Goal: Find specific page/section: Find specific page/section

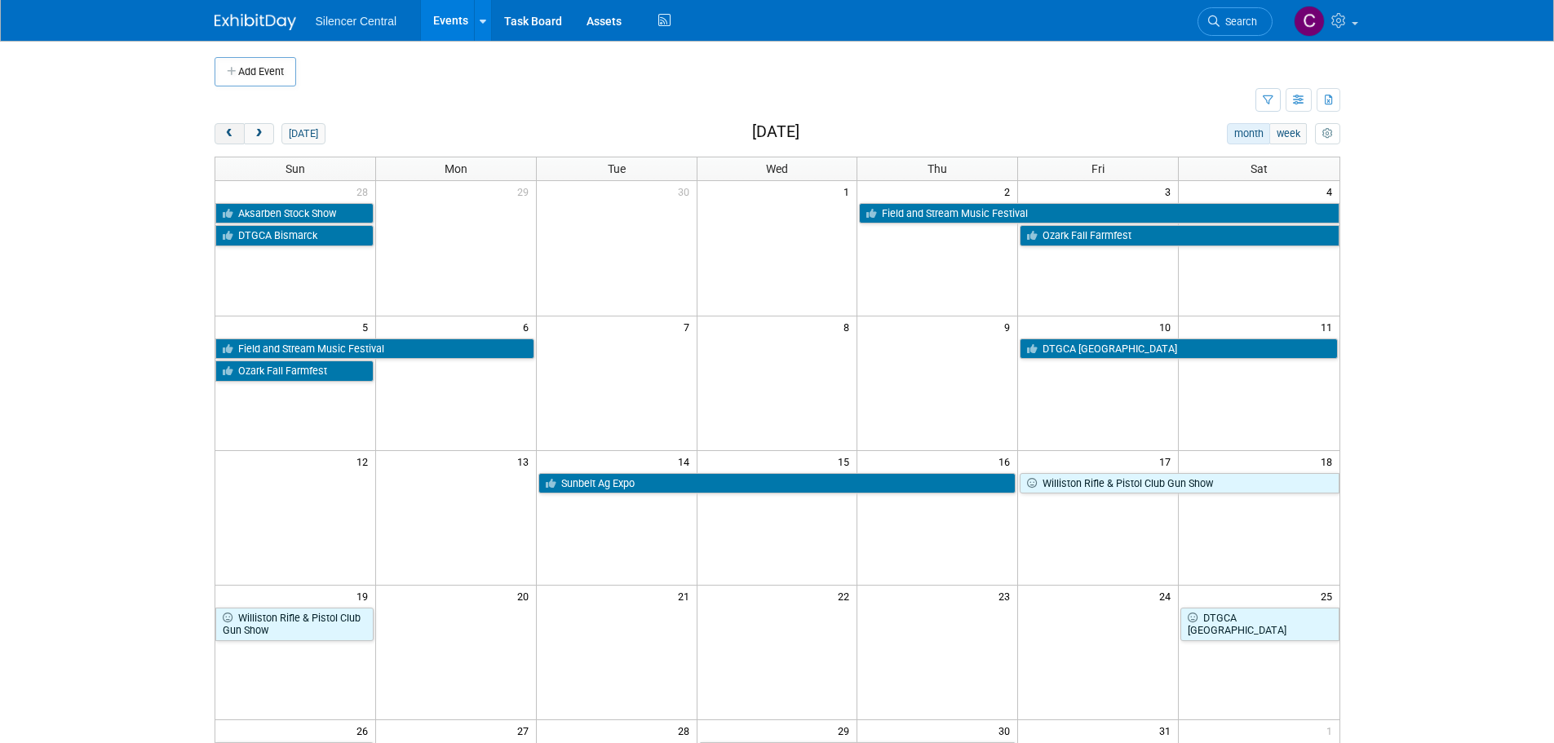
click at [225, 131] on span "prev" at bounding box center [230, 134] width 12 height 11
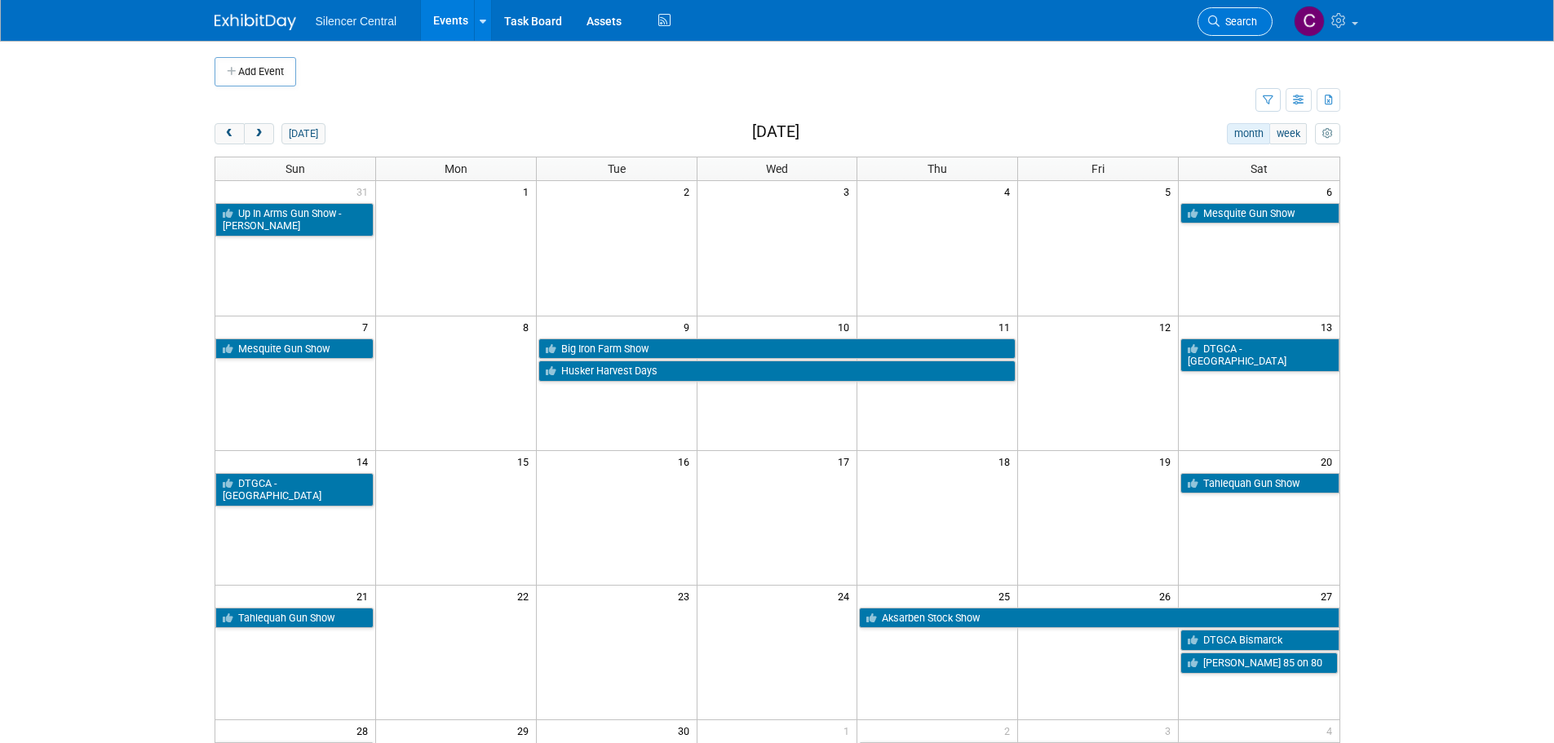
click at [1228, 28] on link "Search" at bounding box center [1234, 21] width 75 height 29
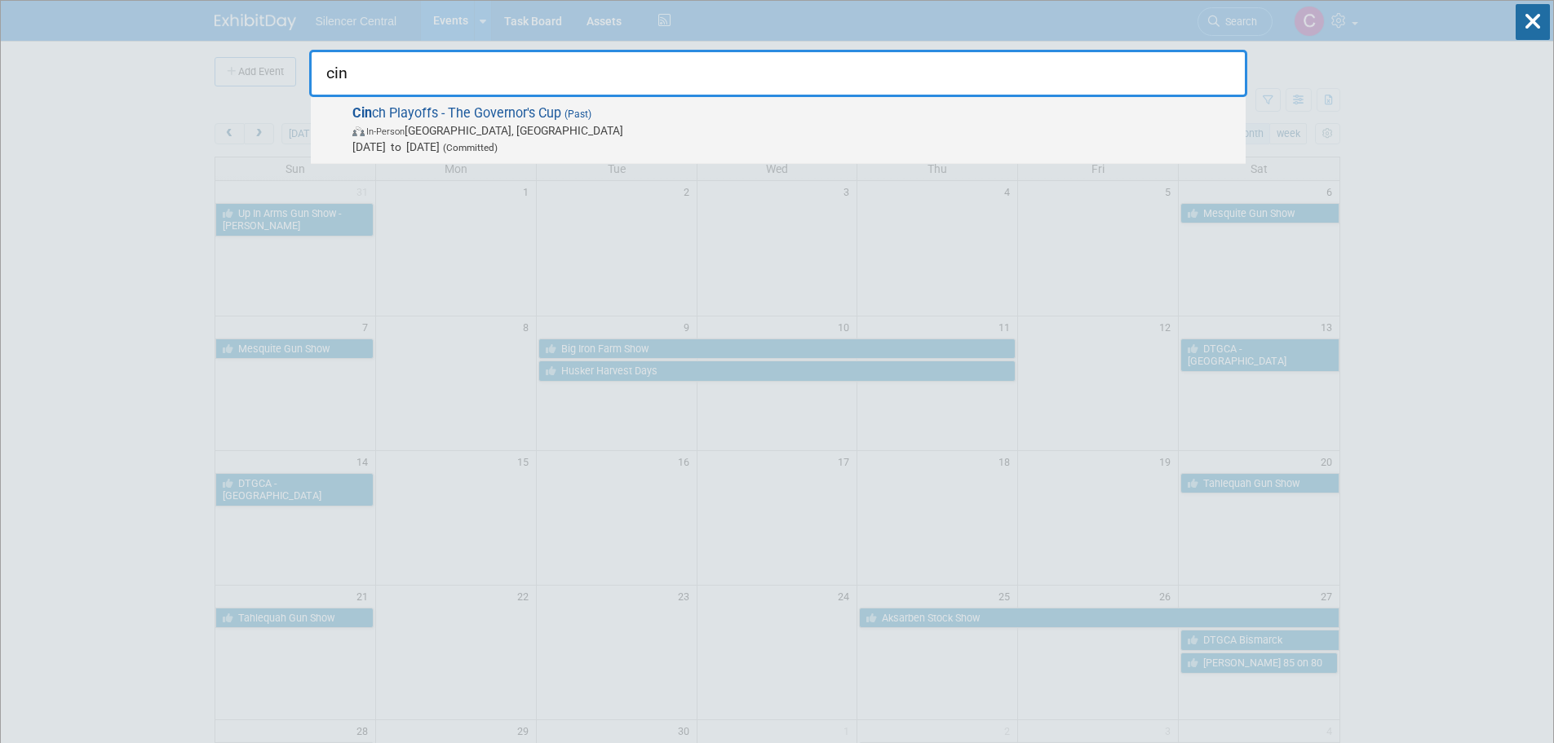
type input "cin"
click at [645, 137] on span "In-Person Sioux Falls, SD" at bounding box center [794, 130] width 885 height 16
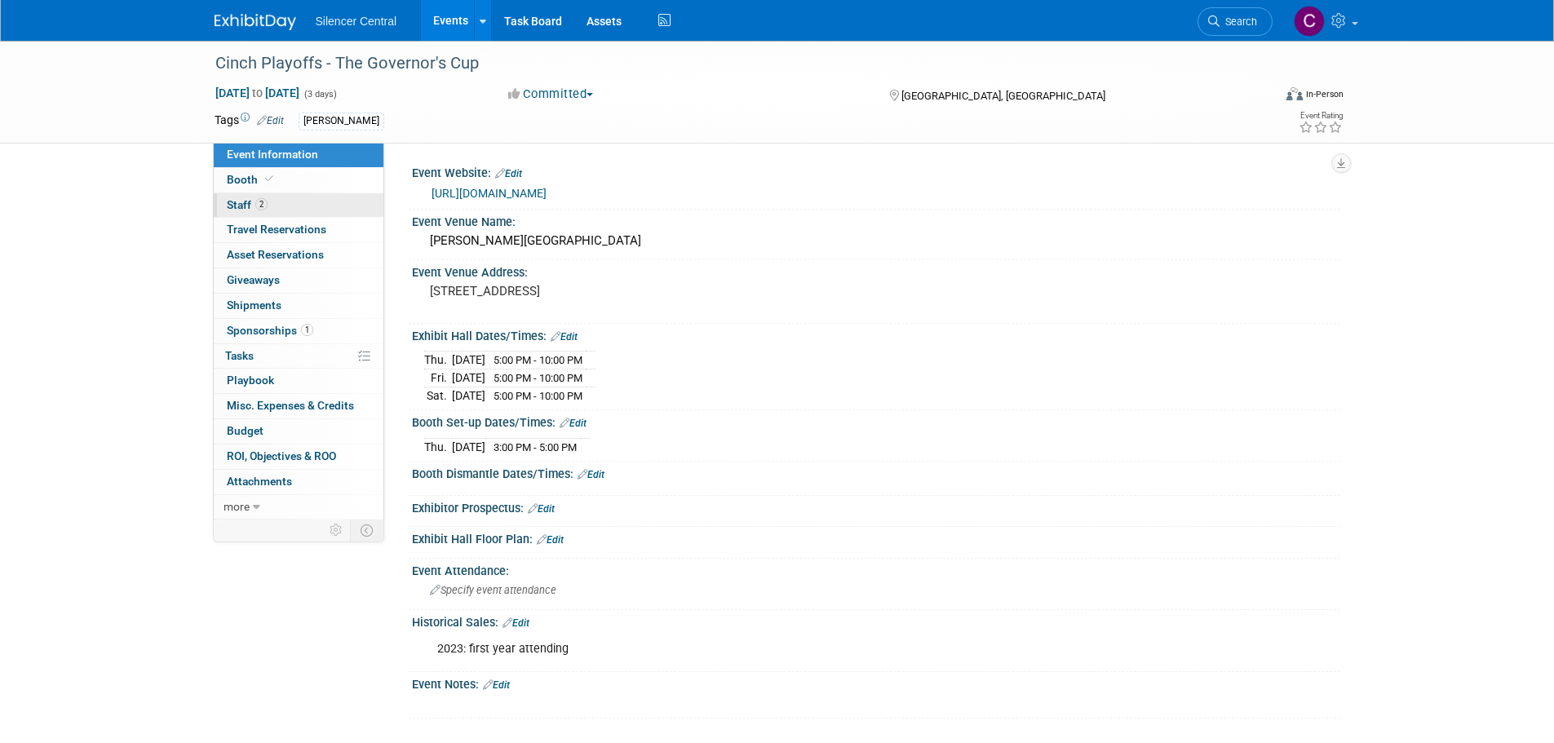
click at [304, 209] on link "2 Staff 2" at bounding box center [299, 205] width 170 height 24
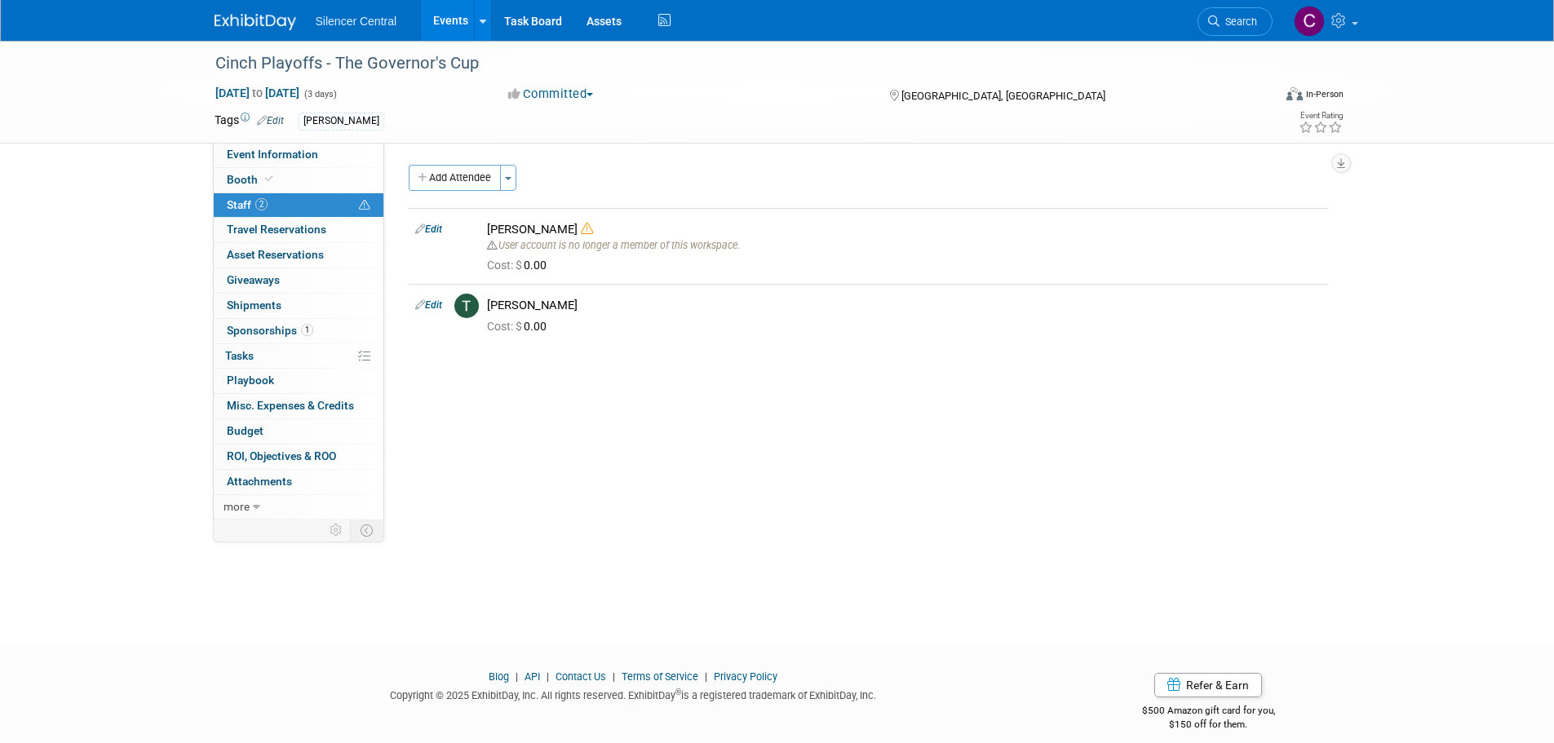
click at [270, 20] on img at bounding box center [256, 22] width 82 height 16
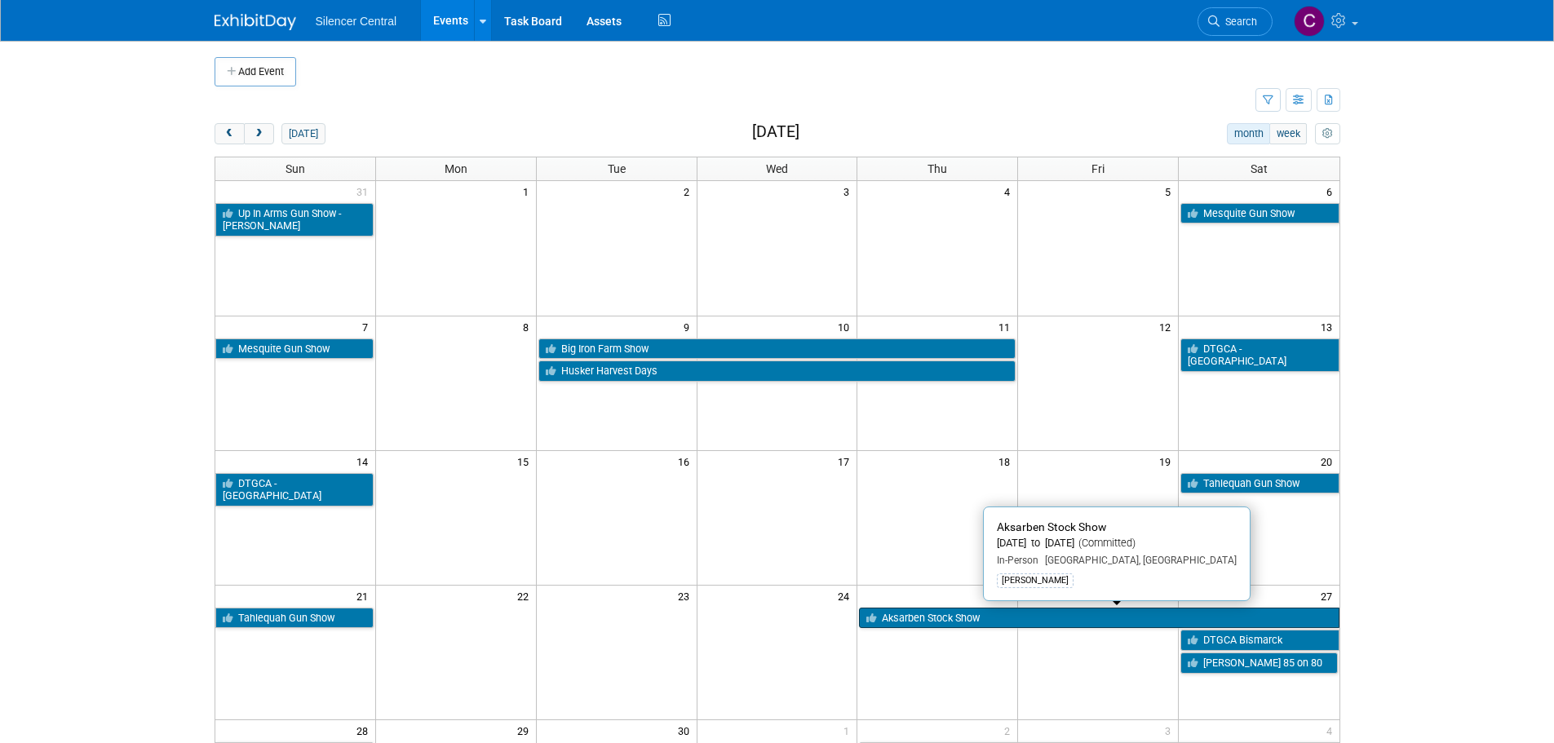
click at [908, 621] on link "Aksarben Stock Show" at bounding box center [1099, 618] width 480 height 21
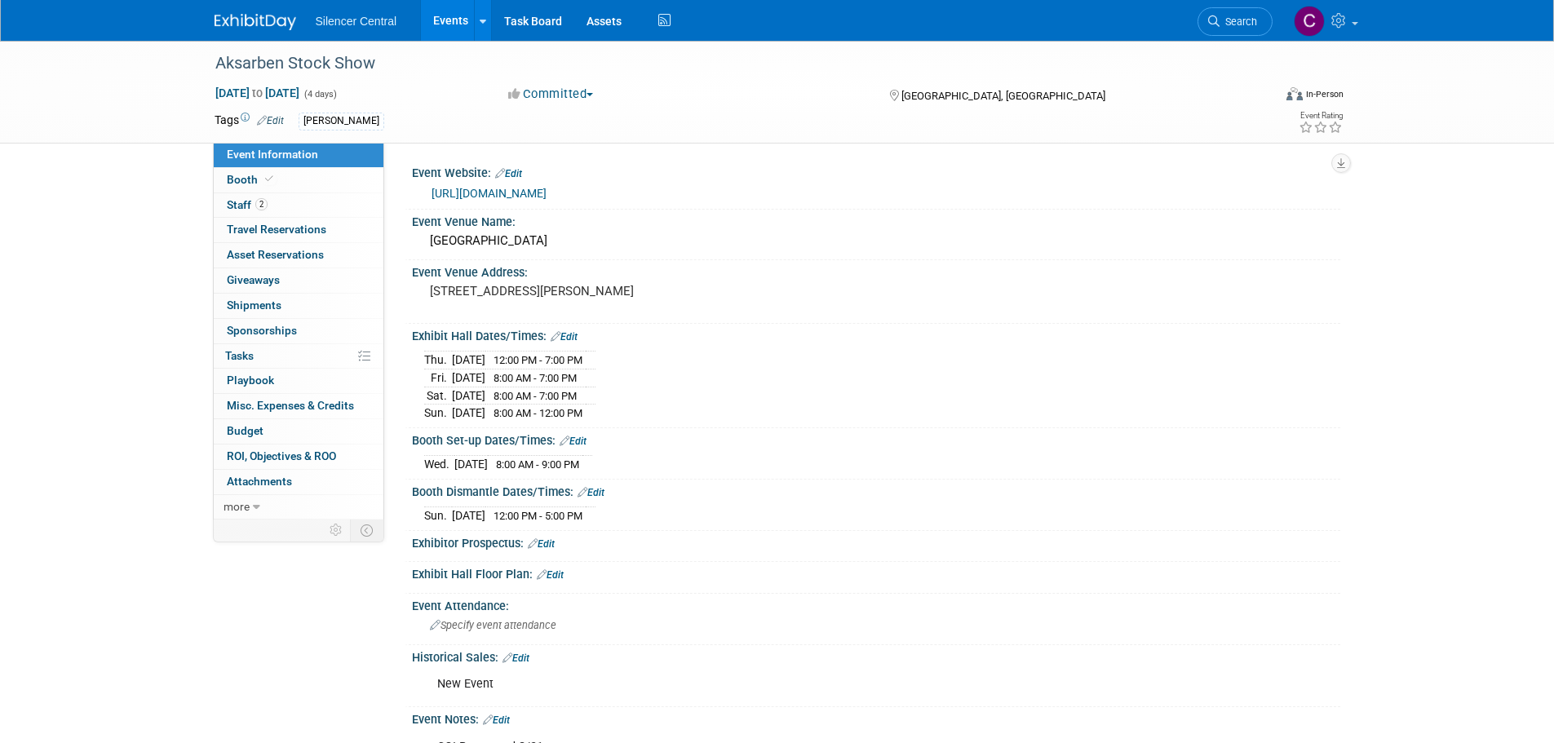
click at [220, 23] on img at bounding box center [256, 22] width 82 height 16
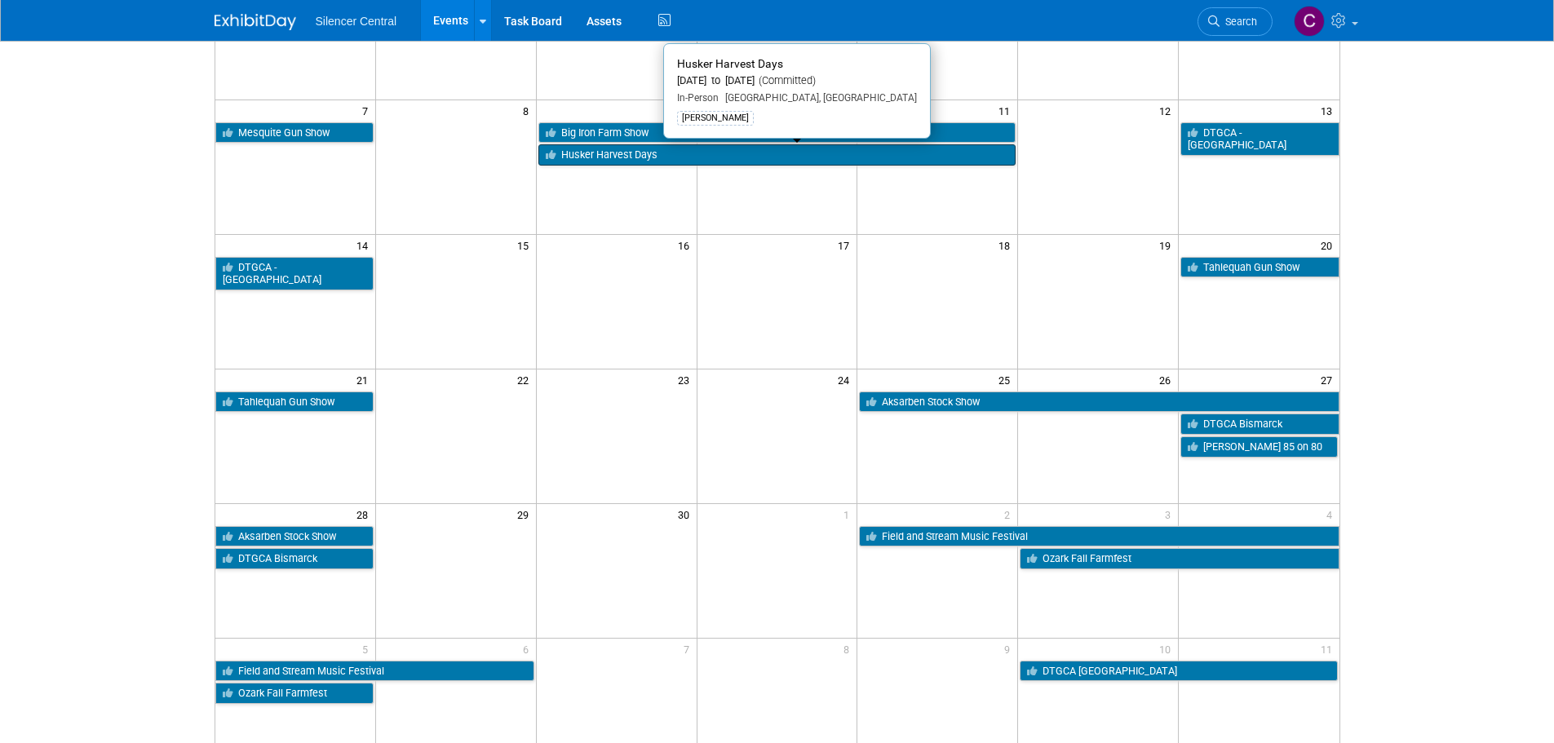
scroll to position [245, 0]
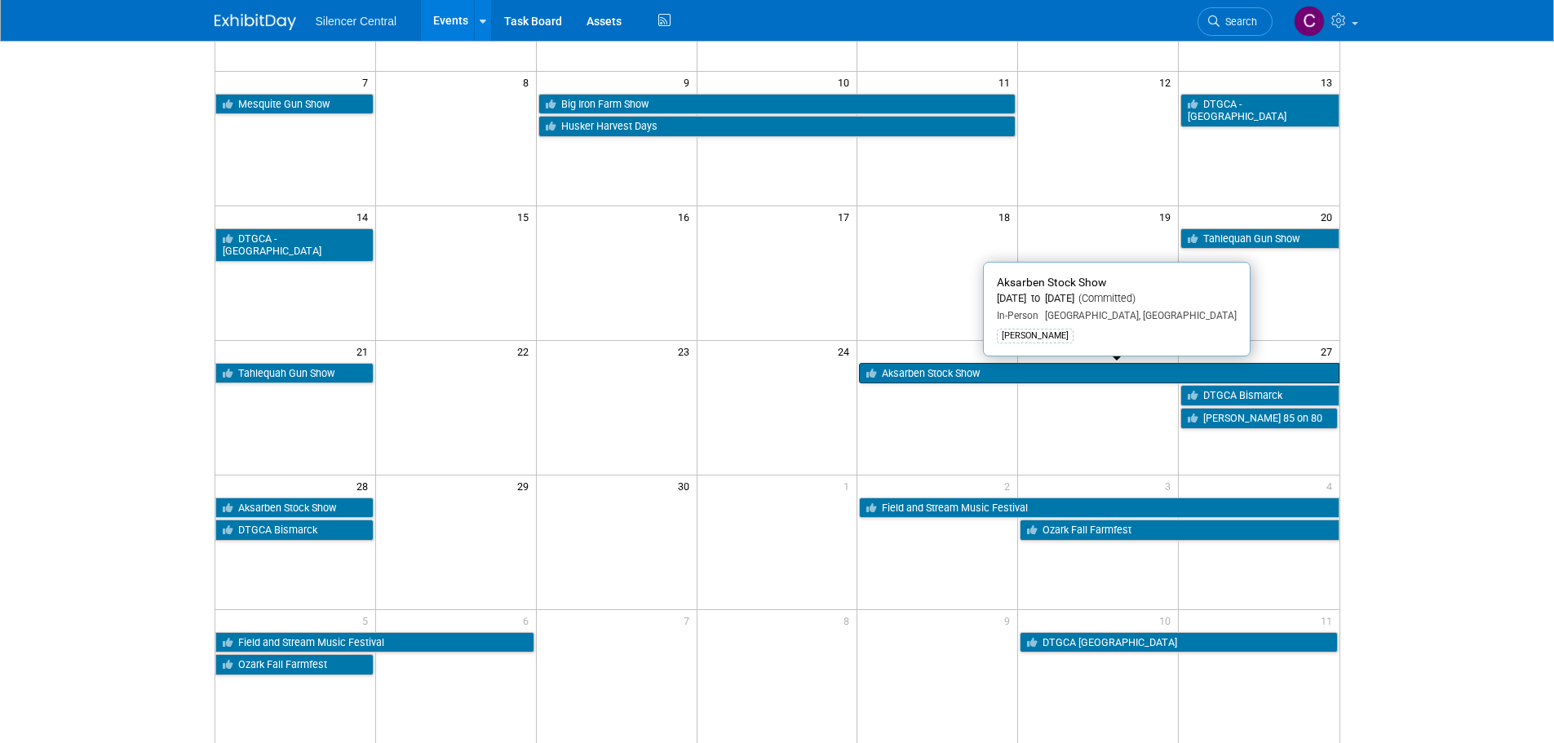
click at [925, 375] on link "Aksarben Stock Show" at bounding box center [1099, 373] width 480 height 21
